Goal: Task Accomplishment & Management: Manage account settings

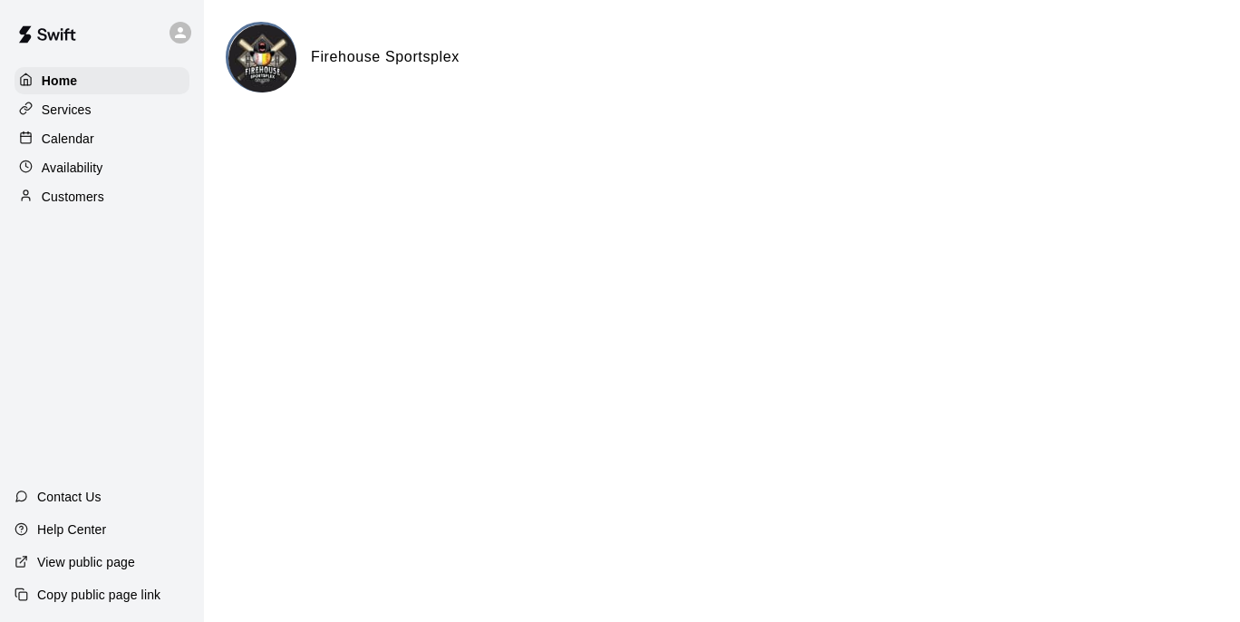
click at [92, 166] on p "Availability" at bounding box center [73, 168] width 62 height 18
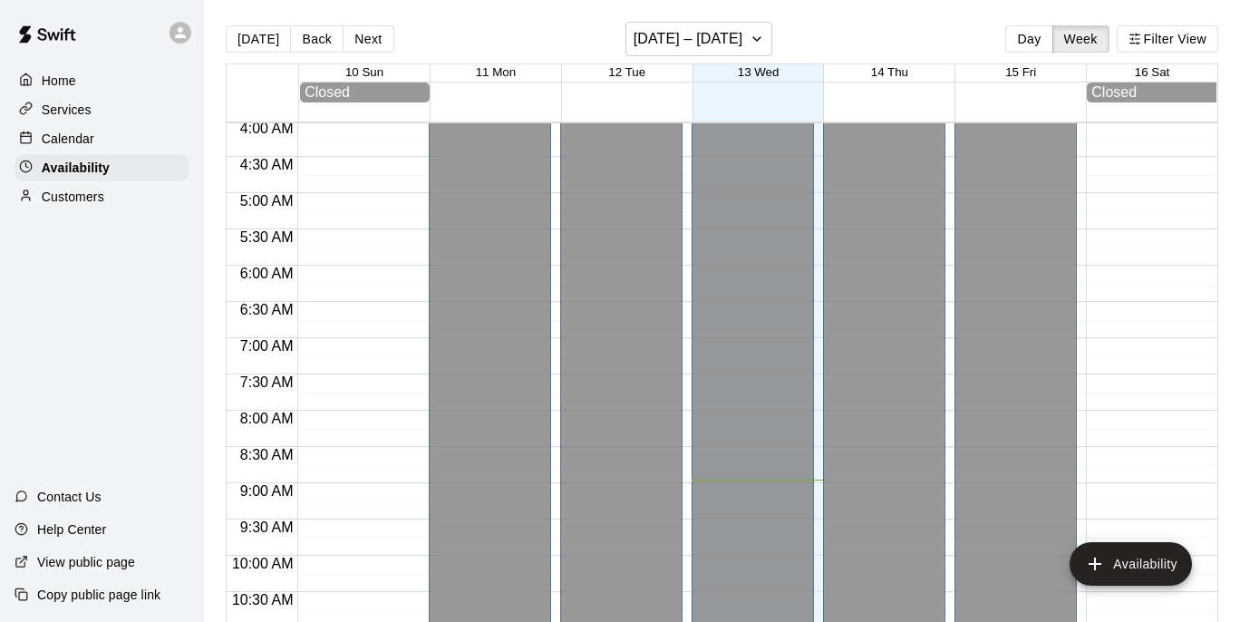
scroll to position [294, 0]
click at [1031, 46] on button "Day" at bounding box center [1028, 38] width 47 height 27
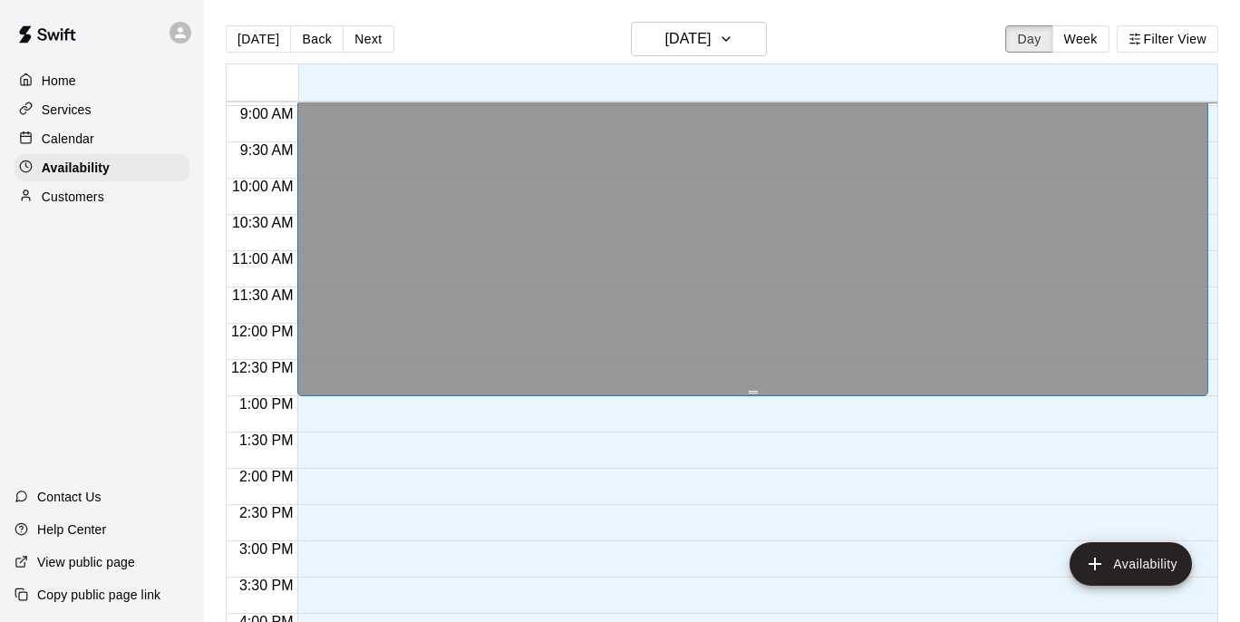
scroll to position [632, 0]
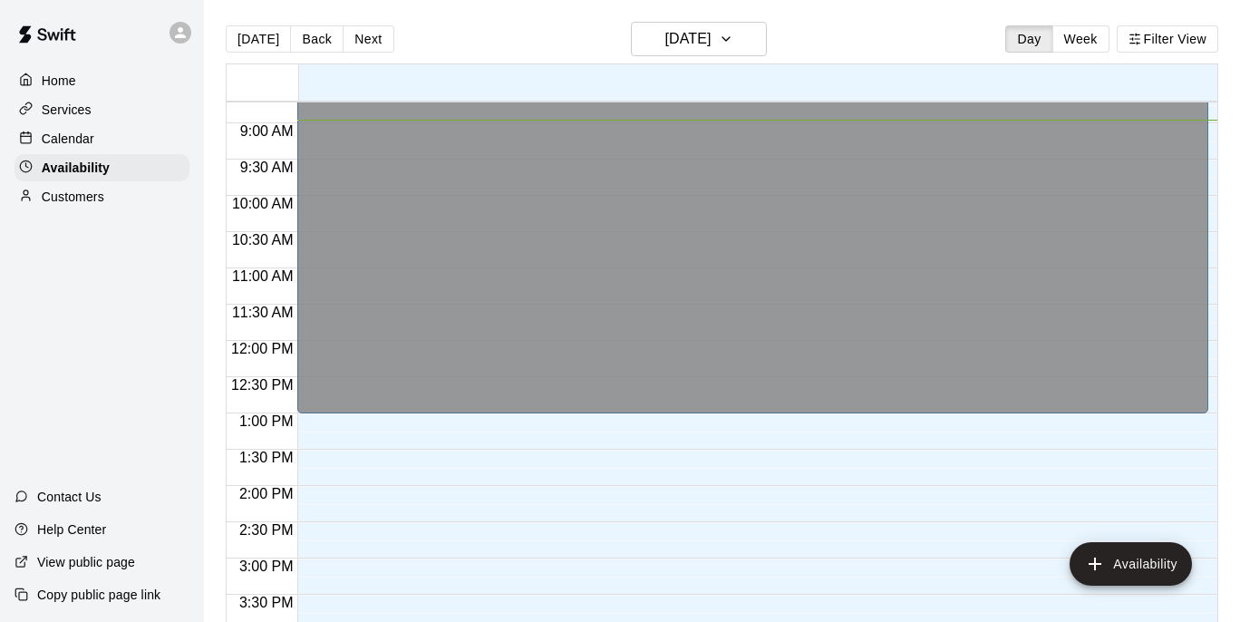
click at [82, 130] on p "Calendar" at bounding box center [68, 139] width 53 height 18
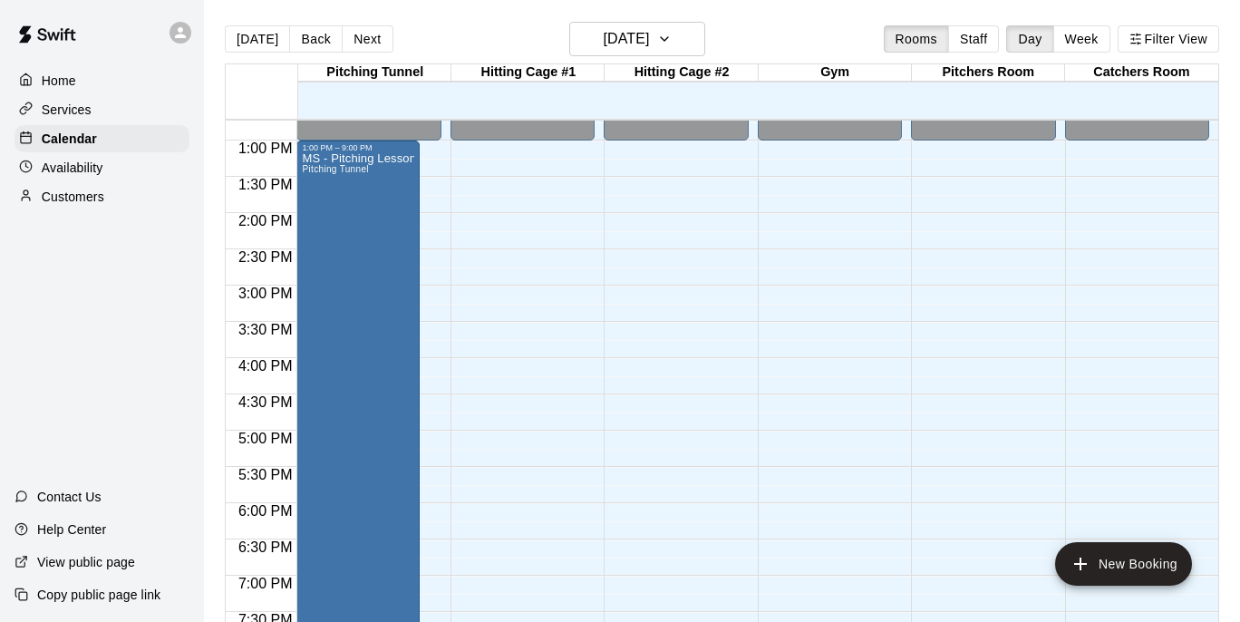
scroll to position [928, 0]
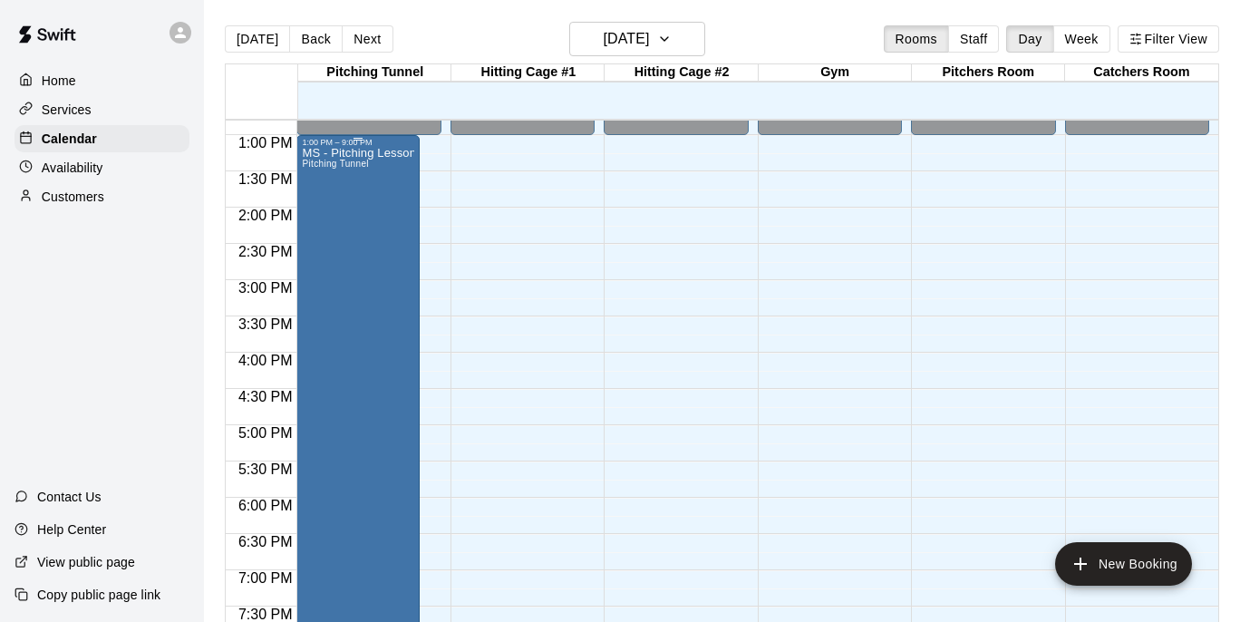
click at [369, 335] on div "MS - Pitching Lessons Pitching Tunnel" at bounding box center [358, 458] width 112 height 622
click at [326, 256] on icon "delete" at bounding box center [321, 252] width 22 height 22
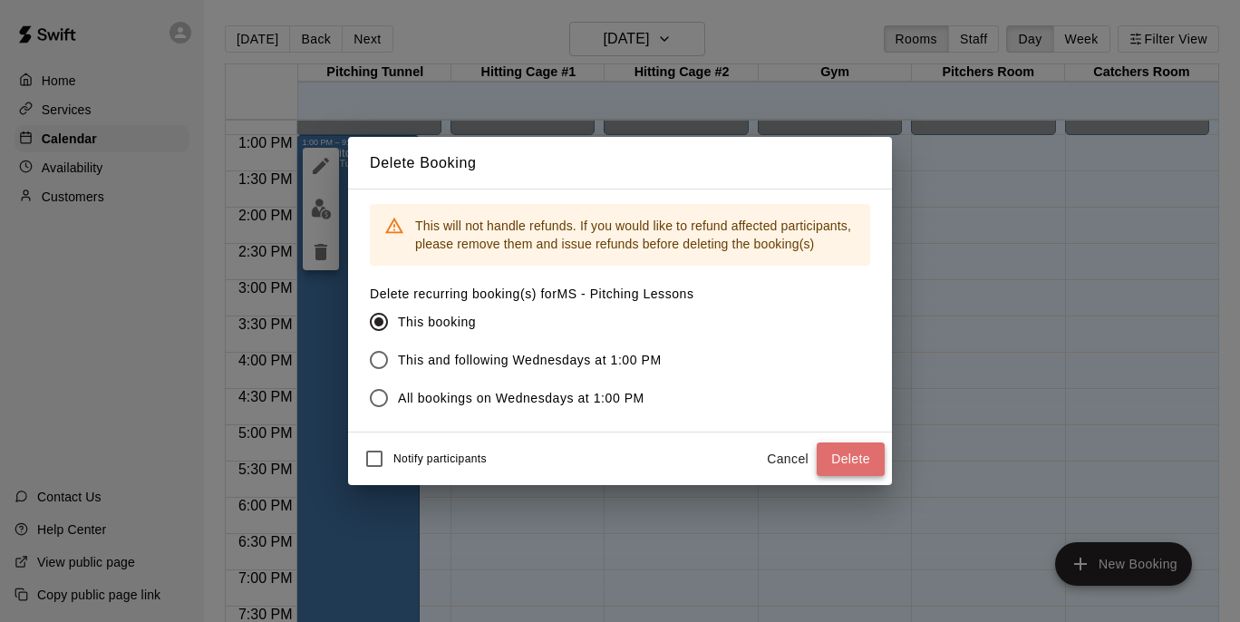
click at [863, 466] on button "Delete" at bounding box center [850, 459] width 68 height 34
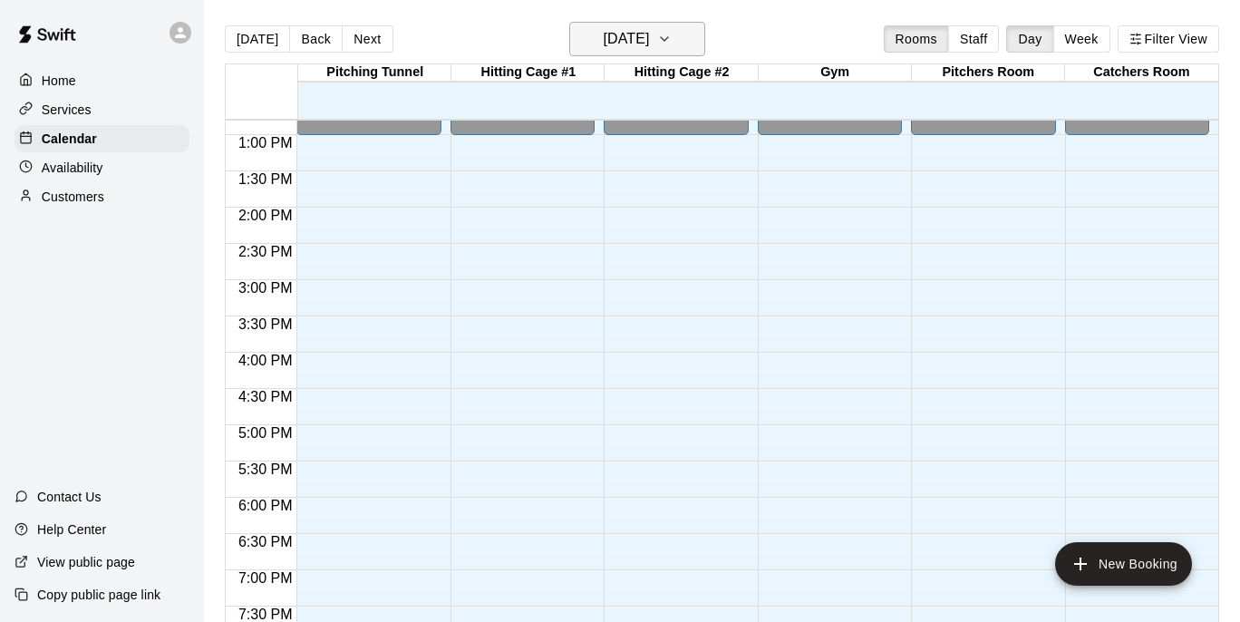
click at [688, 39] on button "[DATE]" at bounding box center [637, 39] width 136 height 34
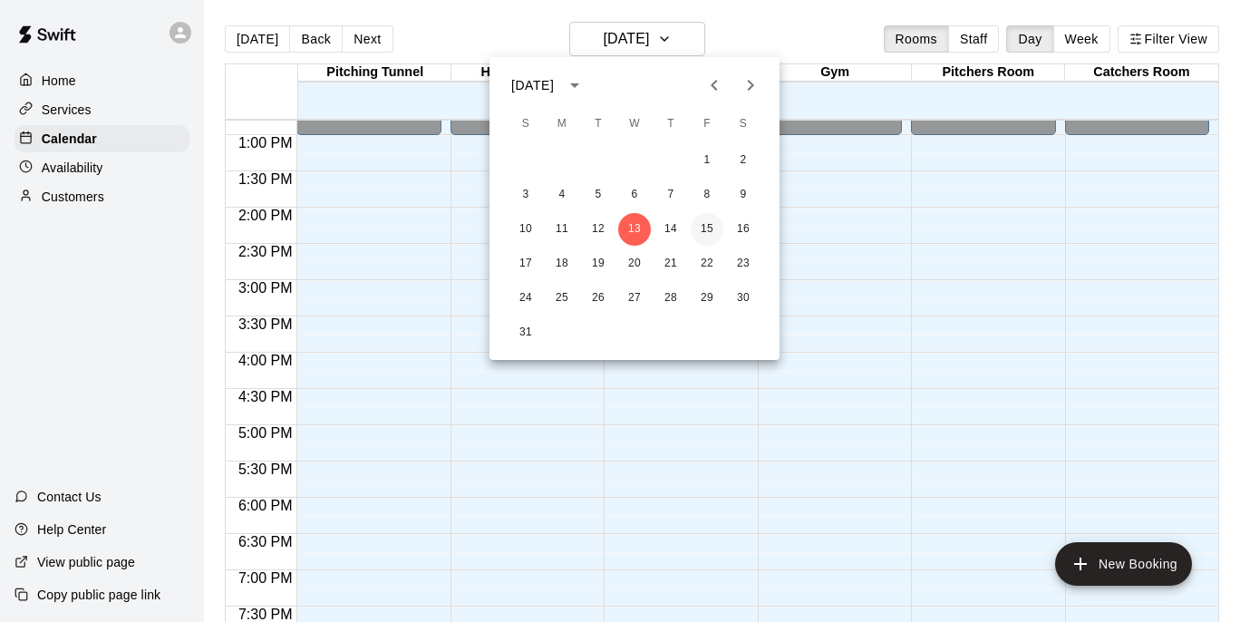
click at [709, 223] on button "15" at bounding box center [706, 229] width 33 height 33
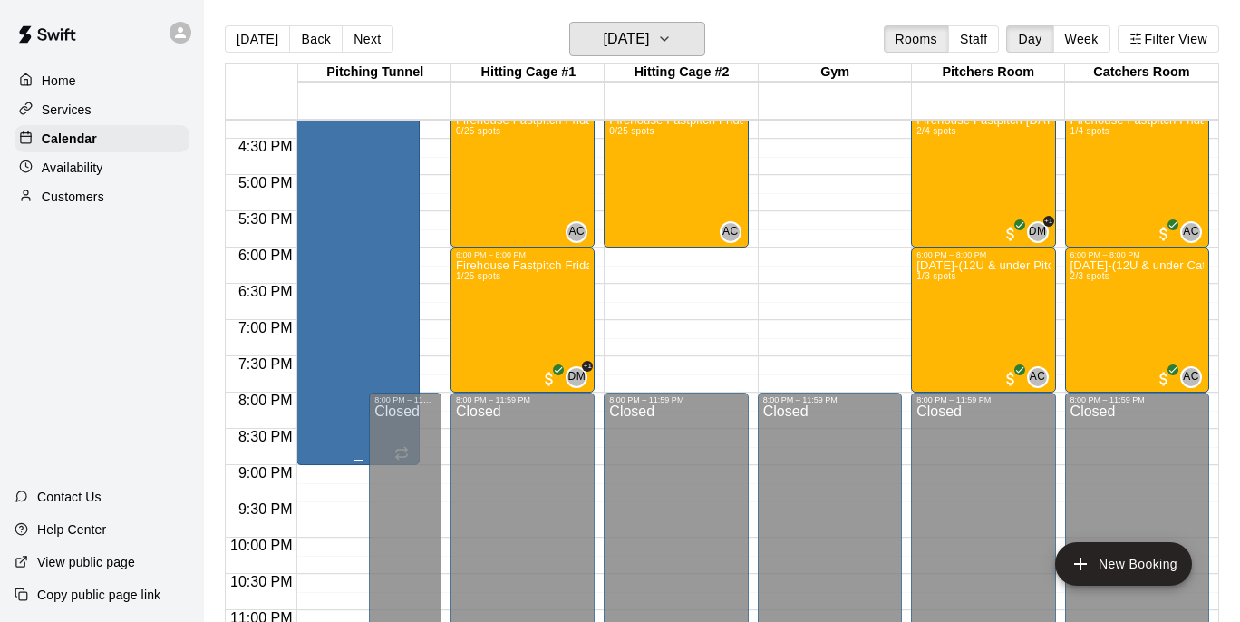
scroll to position [1161, 0]
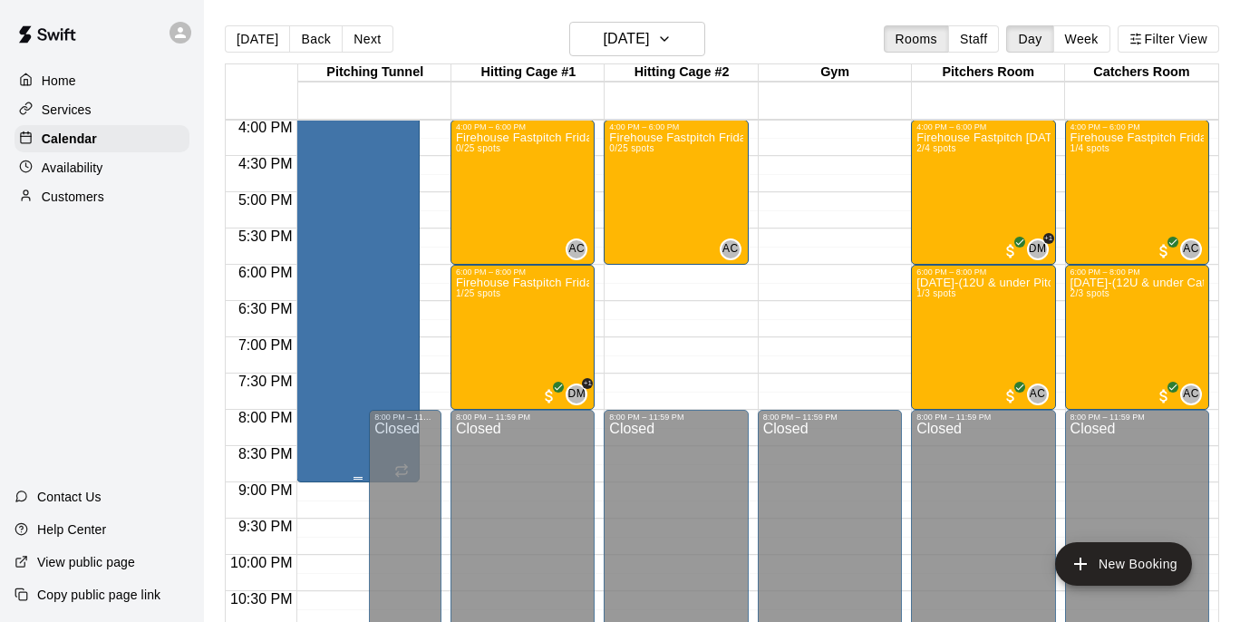
click at [364, 338] on div "MS - Pitching Lessons Pitching Tunnel" at bounding box center [358, 297] width 112 height 622
click at [314, 128] on icon "delete" at bounding box center [321, 119] width 22 height 22
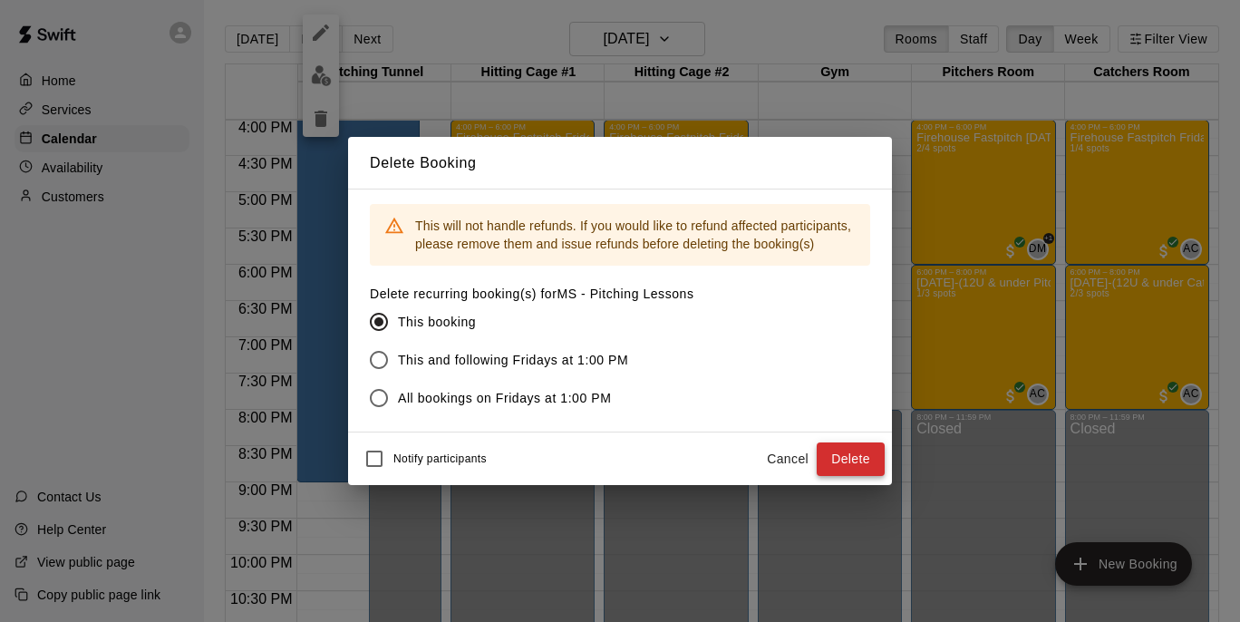
click at [866, 461] on button "Delete" at bounding box center [850, 459] width 68 height 34
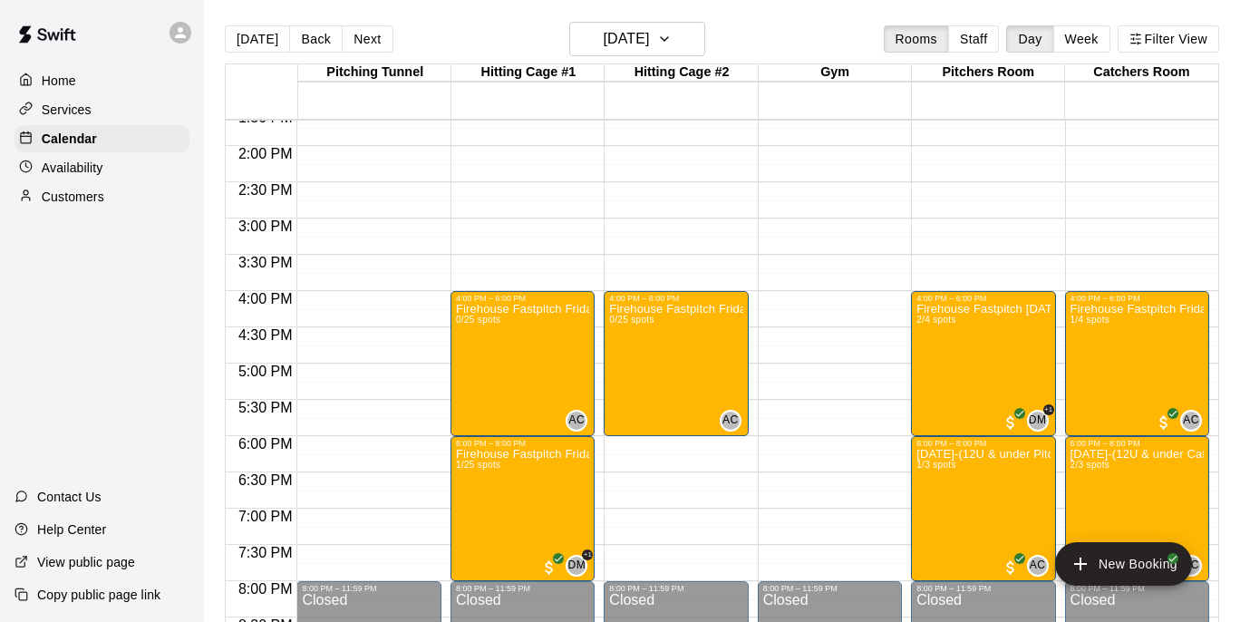
scroll to position [1004, 0]
